Goal: Information Seeking & Learning: Learn about a topic

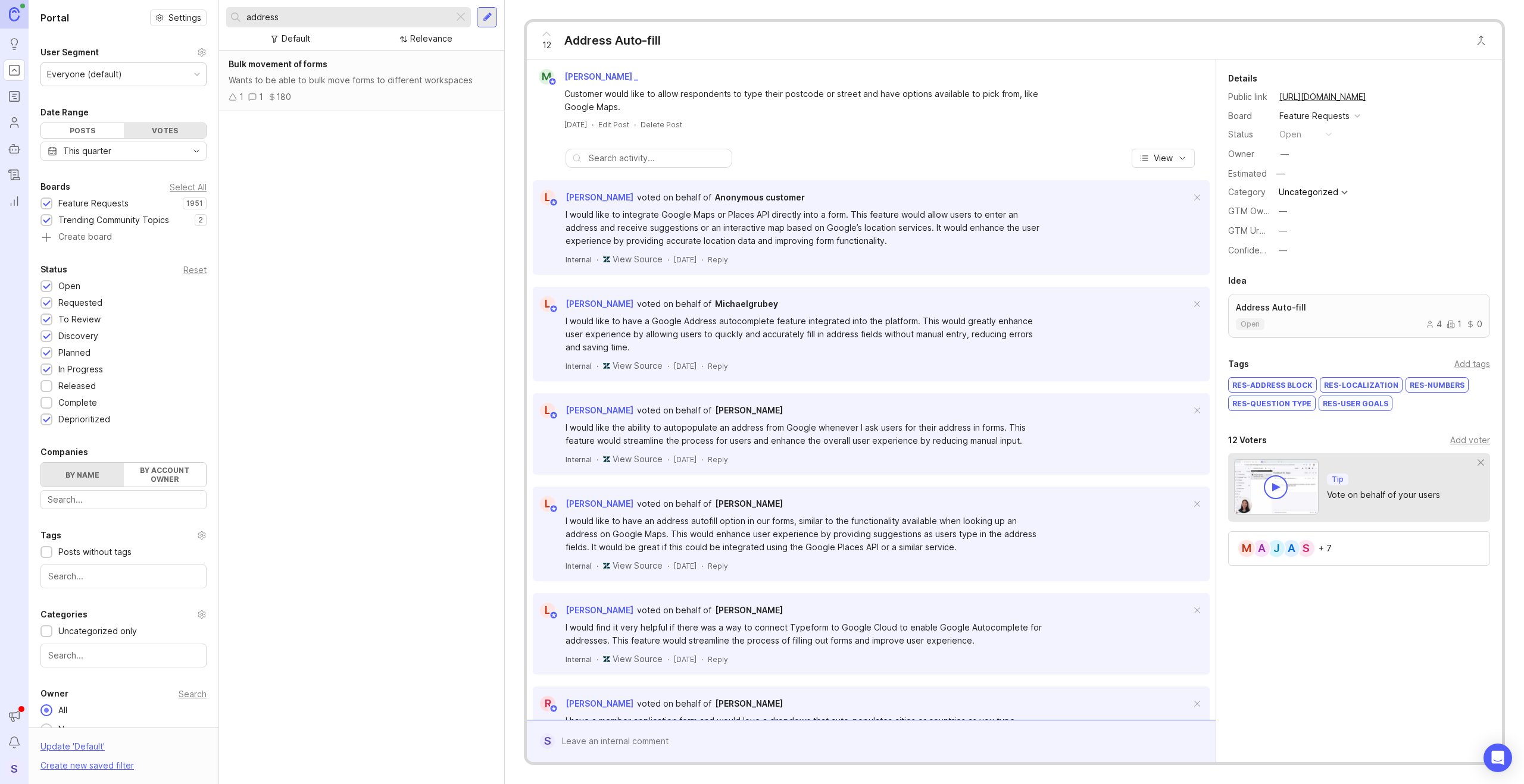
click at [817, 85] on div "Customer would like to allow respondents to type their postcode or street and h…" at bounding box center [795, 99] width 528 height 29
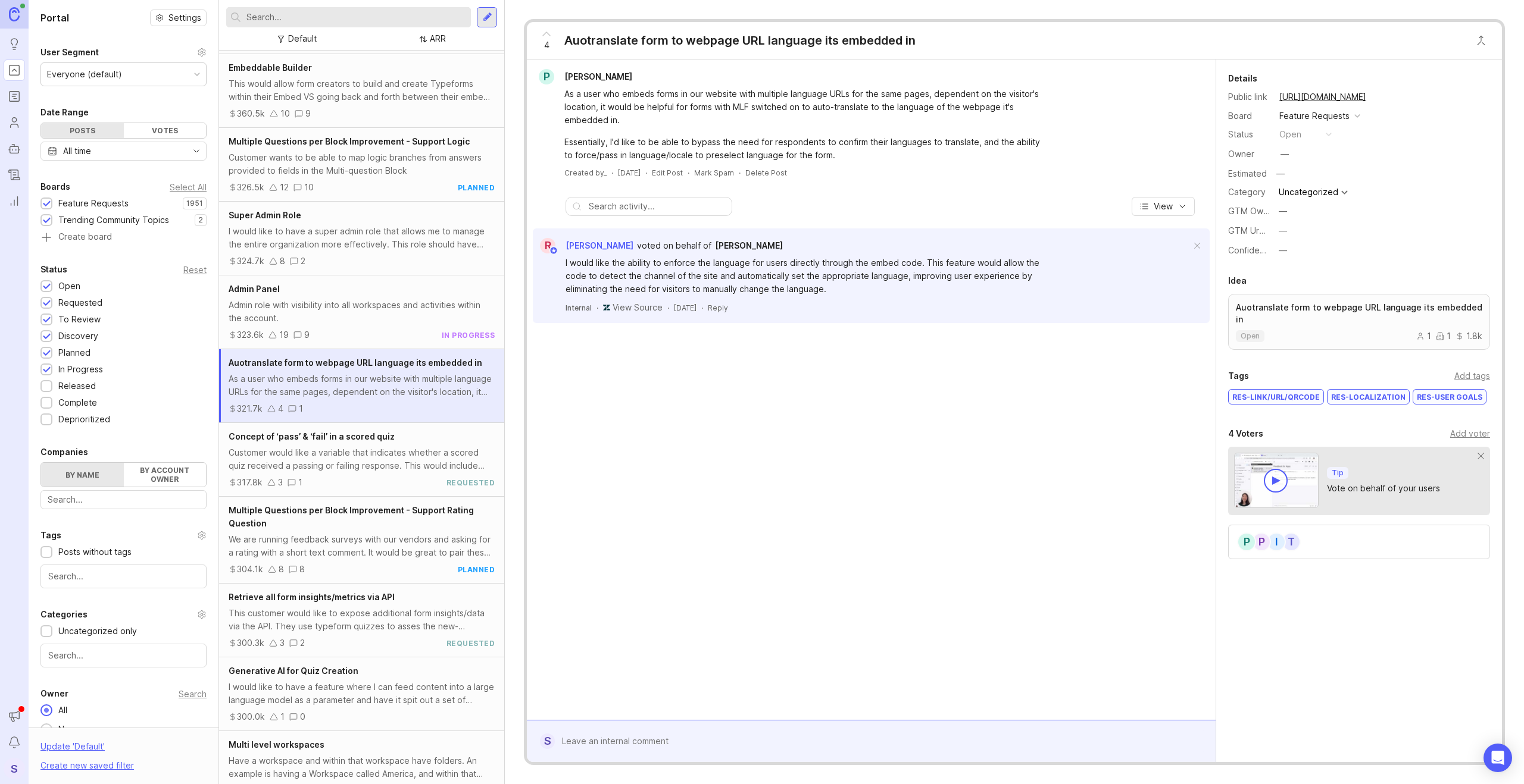
scroll to position [366, 0]
